Goal: Contribute content

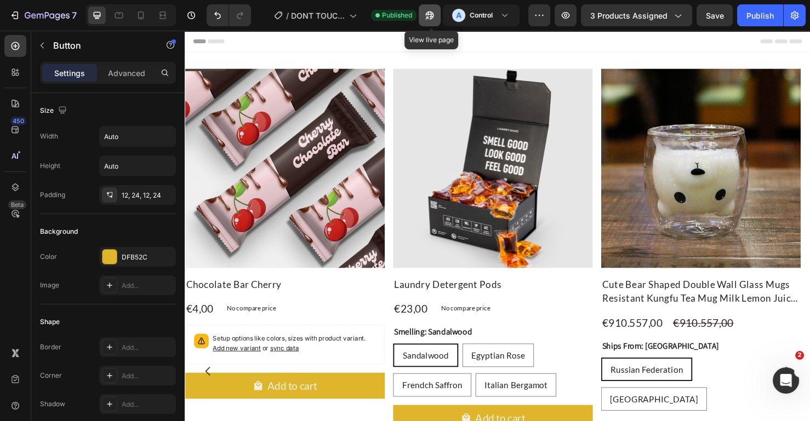
click at [439, 16] on button "button" at bounding box center [430, 15] width 22 height 22
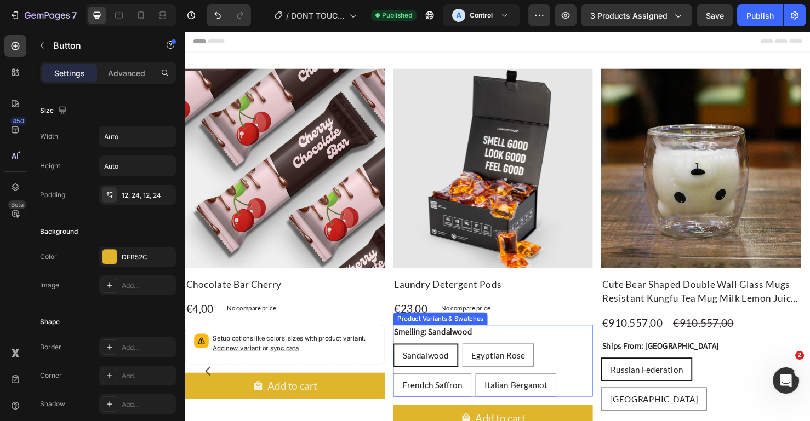
click at [470, 352] on legend "Smelling: Sandalwood" at bounding box center [445, 347] width 84 height 15
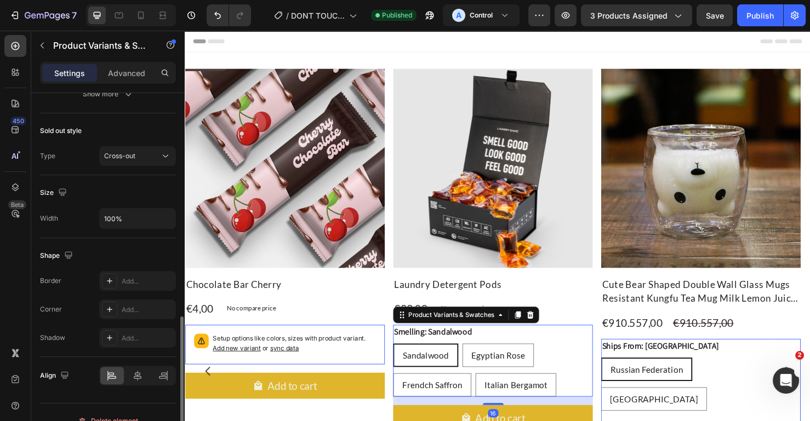
scroll to position [633, 0]
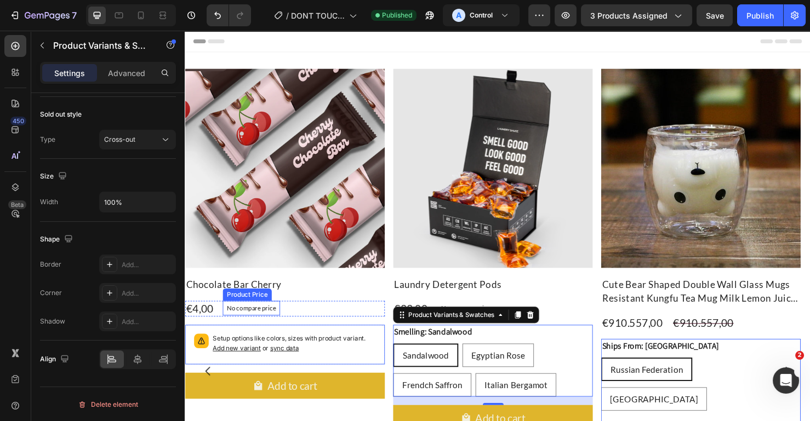
click at [259, 300] on h2 "Chocolate Bar Cherry" at bounding box center [290, 297] width 210 height 17
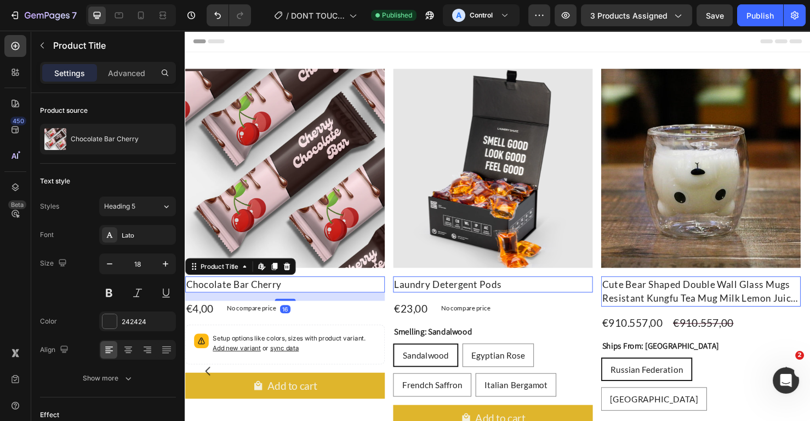
scroll to position [270, 0]
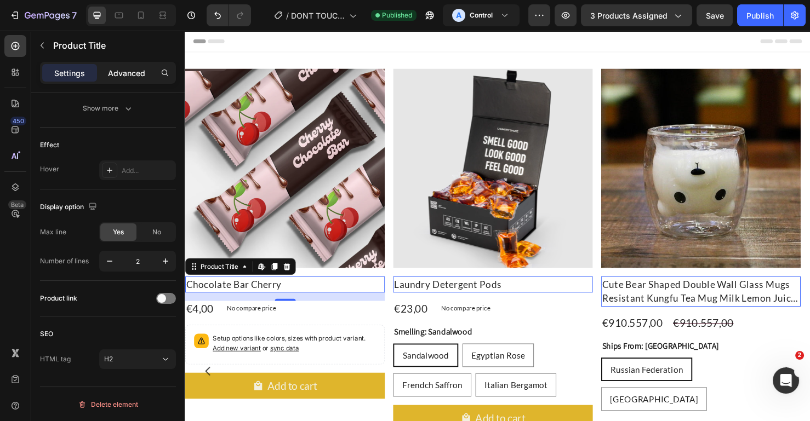
click at [130, 76] on p "Advanced" at bounding box center [126, 73] width 37 height 12
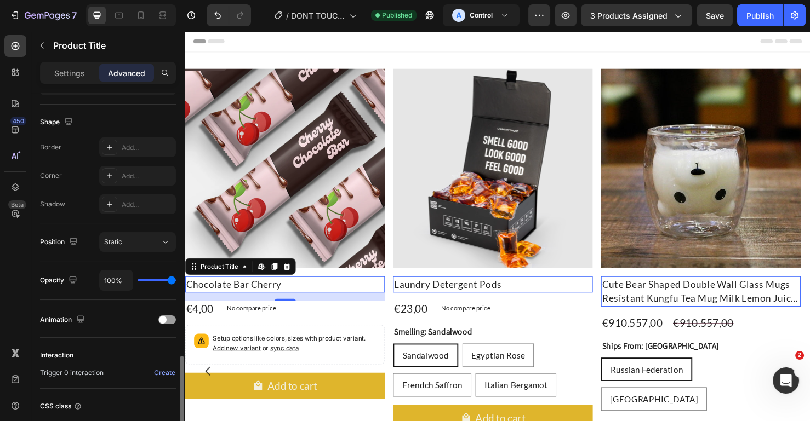
scroll to position [355, 0]
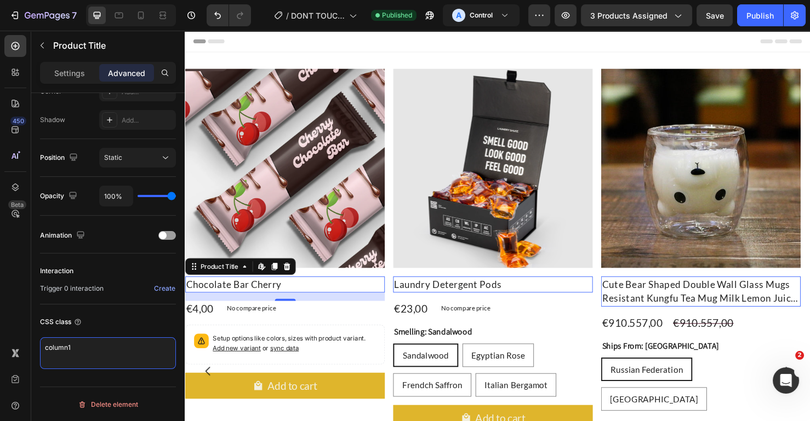
drag, startPoint x: 98, startPoint y: 355, endPoint x: 15, endPoint y: 340, distance: 84.6
click at [15, 340] on div "450 Beta Sections(18) Elements(84) Section Element Hero Section Product Detail …" at bounding box center [92, 226] width 185 height 391
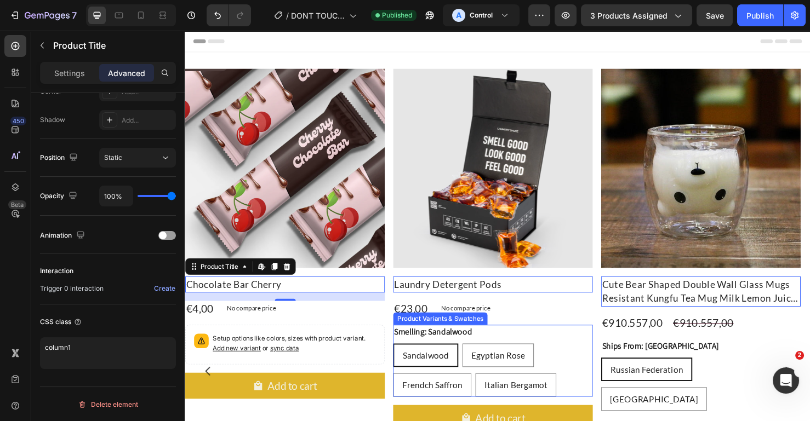
click at [569, 355] on div "Smelling: Sandalwood Sandalwood Sandalwood Sandalwood Egyptian Rose Egyptian Ro…" at bounding box center [508, 378] width 210 height 76
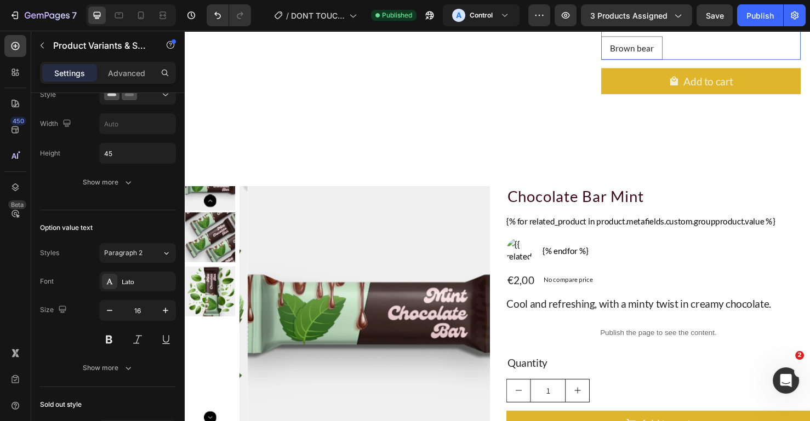
scroll to position [633, 0]
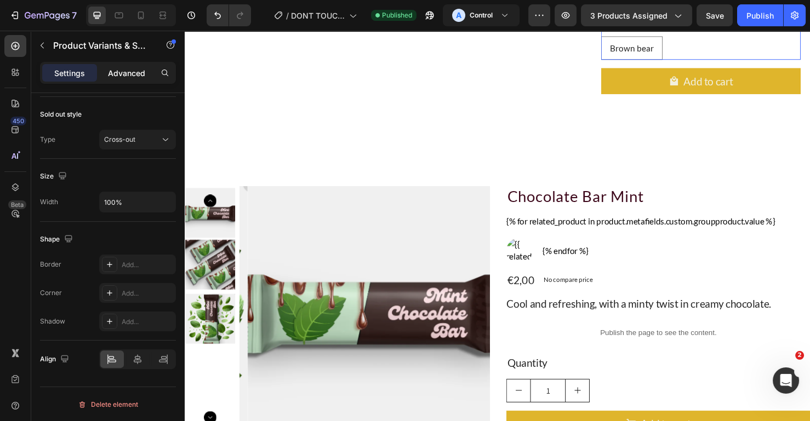
click at [125, 76] on p "Advanced" at bounding box center [126, 73] width 37 height 12
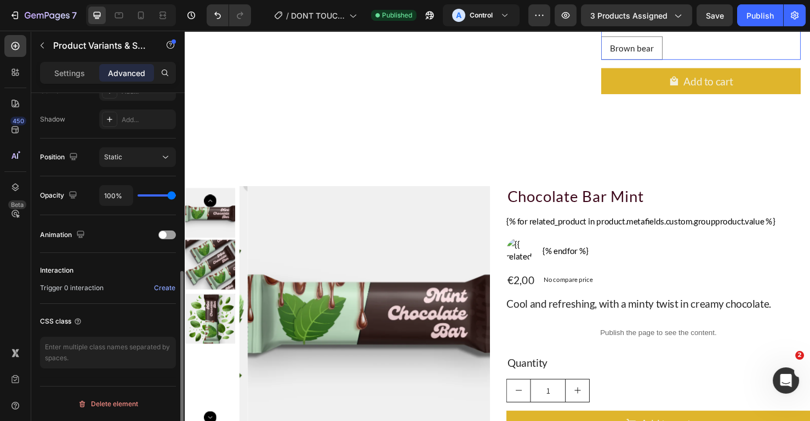
scroll to position [355, 0]
click at [73, 351] on textarea at bounding box center [108, 354] width 136 height 32
paste textarea "column1"
click at [79, 346] on textarea "column1" at bounding box center [108, 354] width 136 height 32
click at [91, 343] on textarea "column1" at bounding box center [108, 354] width 136 height 32
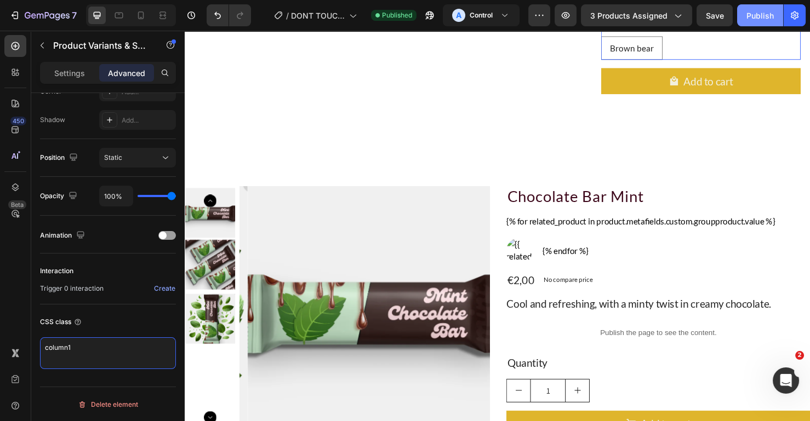
type textarea "column1"
click at [753, 18] on div "Publish" at bounding box center [759, 16] width 27 height 12
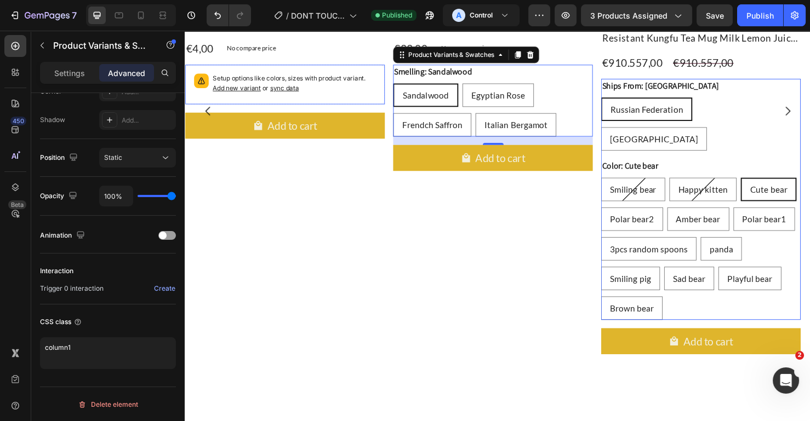
scroll to position [68, 0]
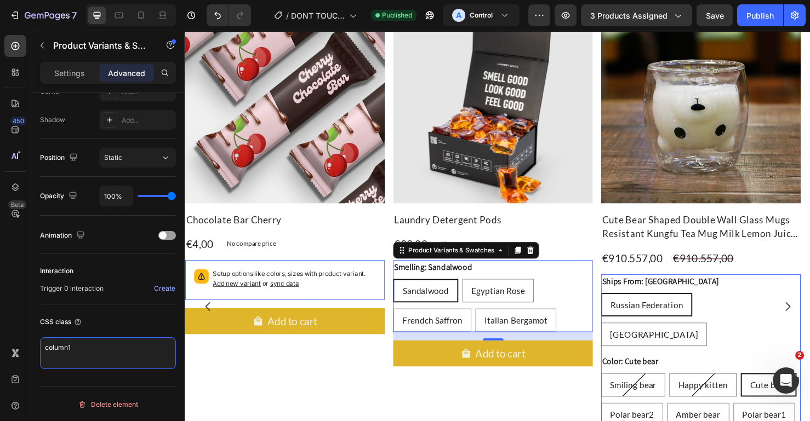
drag, startPoint x: 116, startPoint y: 341, endPoint x: 0, endPoint y: 332, distance: 116.5
click at [0, 332] on div "450 Beta Sections(18) Elements(84) Section Element Hero Section Product Detail …" at bounding box center [92, 226] width 185 height 391
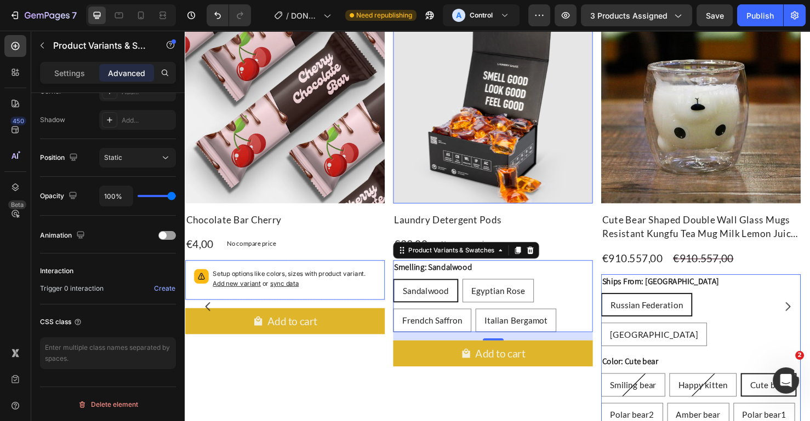
scroll to position [137, 0]
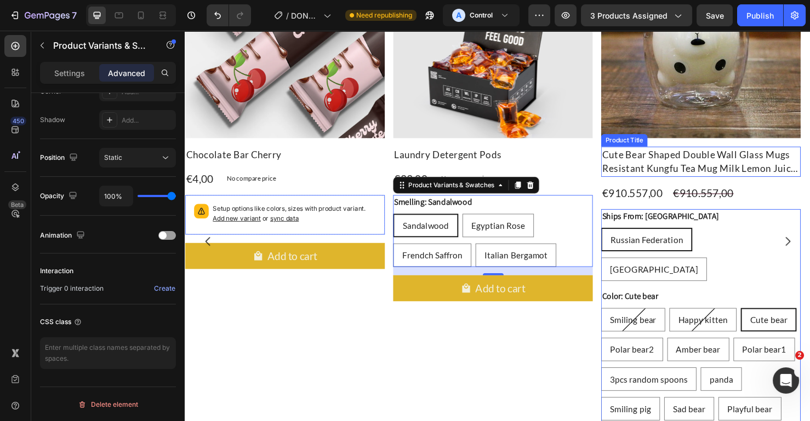
click at [395, 169] on h2 "Cute Bear Shaped Double Wall Glass Mugs Resistant Kungfu Tea Mug Milk Lemon Jui…" at bounding box center [290, 160] width 210 height 17
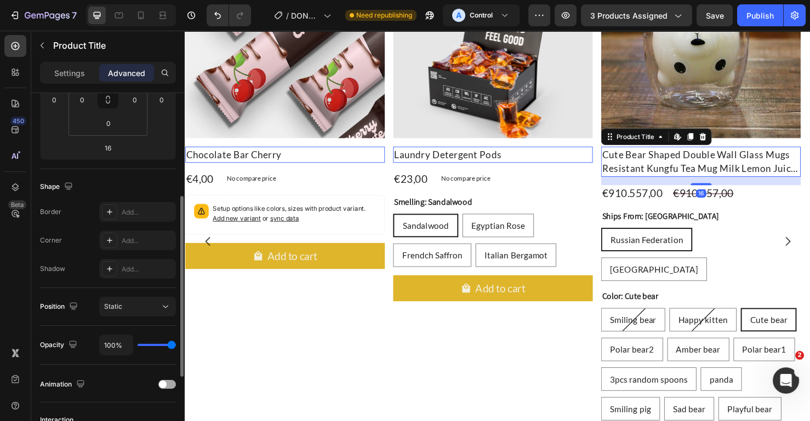
scroll to position [355, 0]
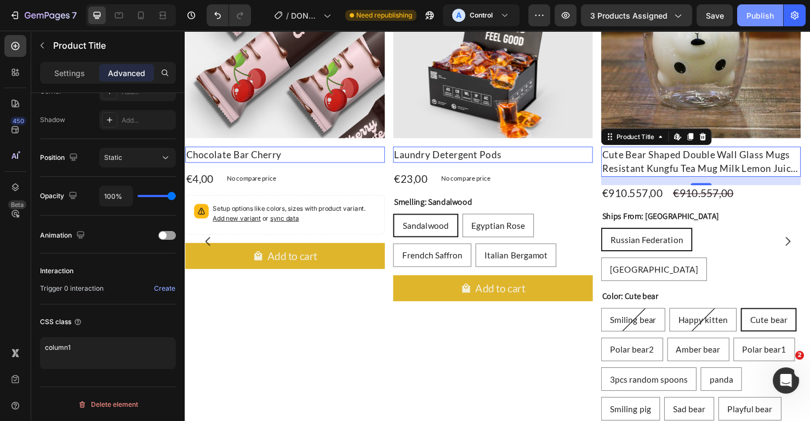
click at [751, 14] on div "Publish" at bounding box center [759, 16] width 27 height 12
